Goal: Task Accomplishment & Management: Manage account settings

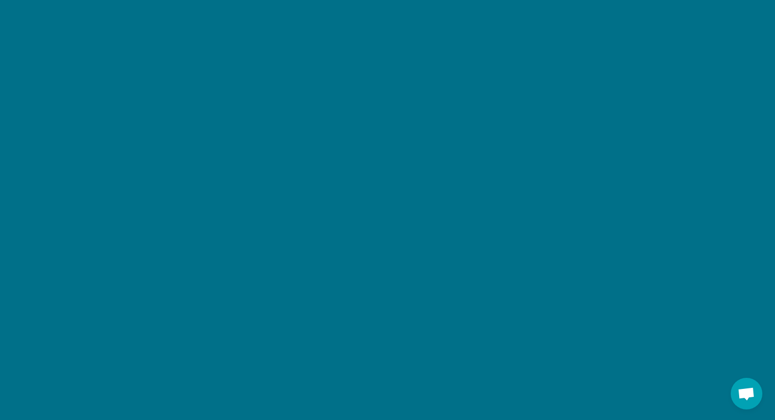
scroll to position [1287, 0]
type textarea "*"
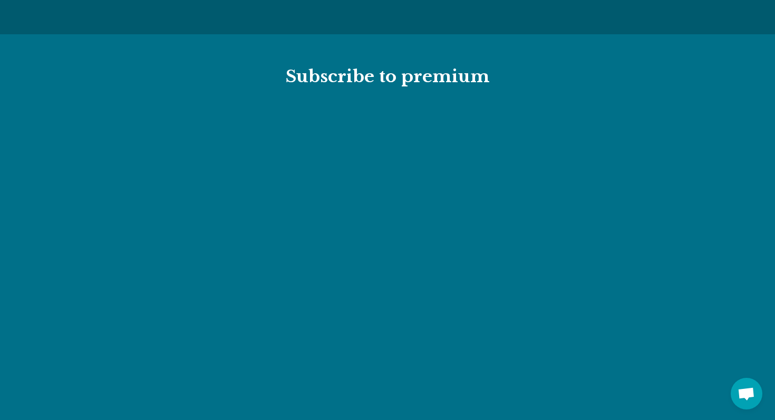
scroll to position [1134, 0]
click at [279, 61] on section "Subscribe to premium" at bounding box center [387, 359] width 775 height 649
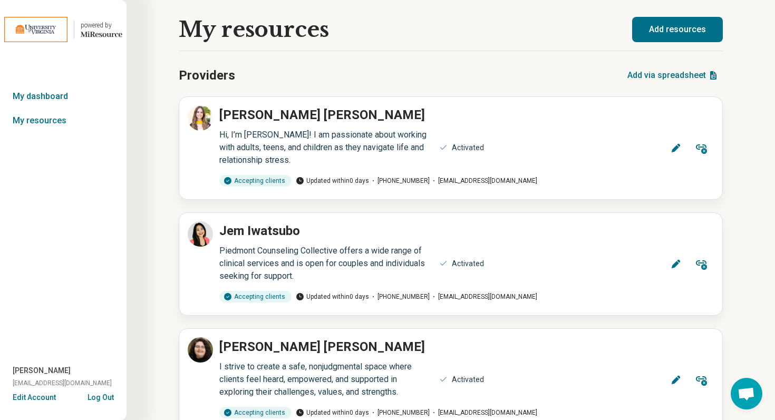
click at [101, 396] on button "Log Out" at bounding box center [101, 396] width 26 height 8
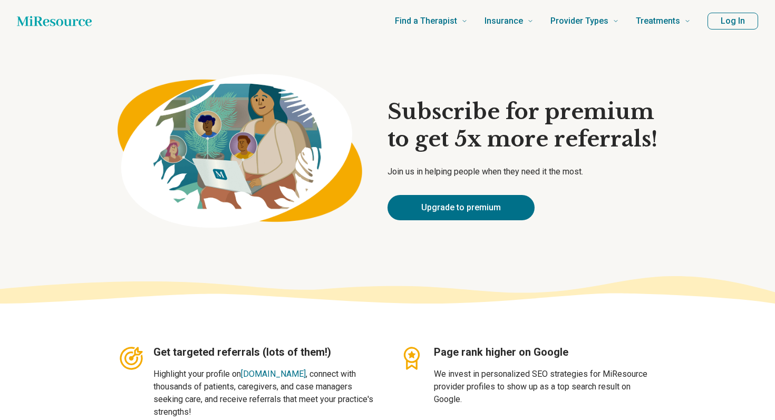
scroll to position [1133, 0]
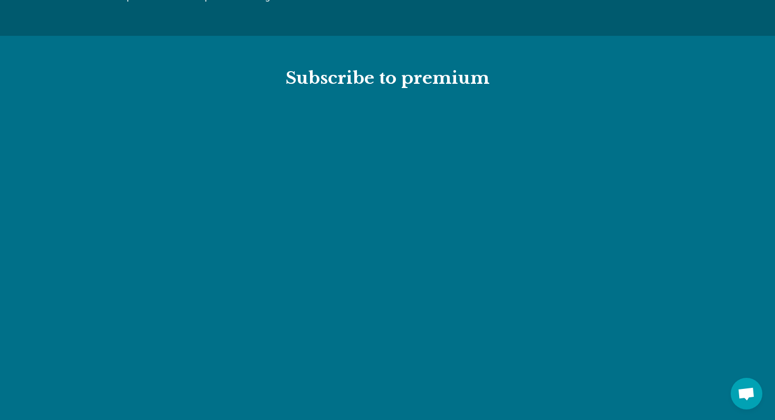
type textarea "*"
